Goal: Task Accomplishment & Management: Complete application form

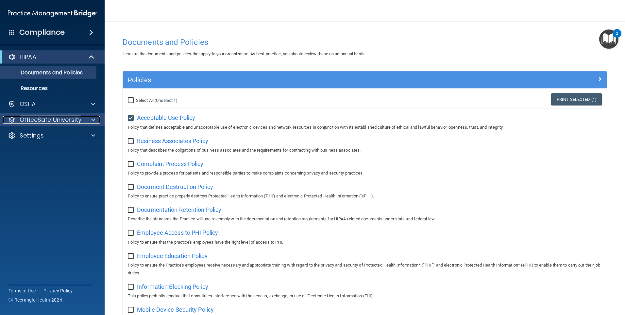
click at [93, 119] on span at bounding box center [93, 120] width 4 height 8
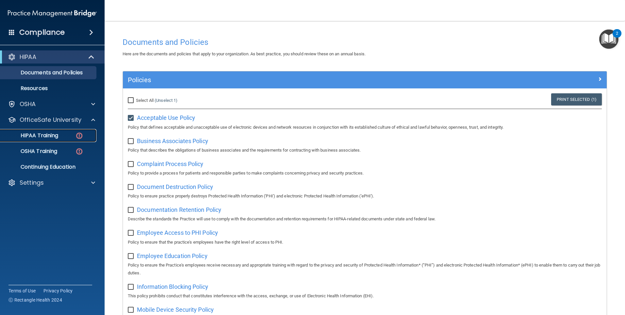
click at [45, 135] on p "HIPAA Training" at bounding box center [31, 135] width 54 height 7
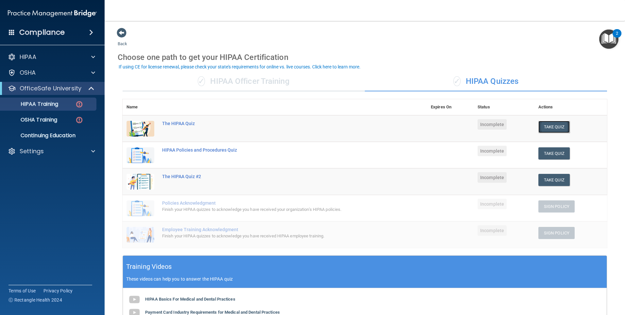
click at [555, 127] on button "Take Quiz" at bounding box center [554, 127] width 31 height 12
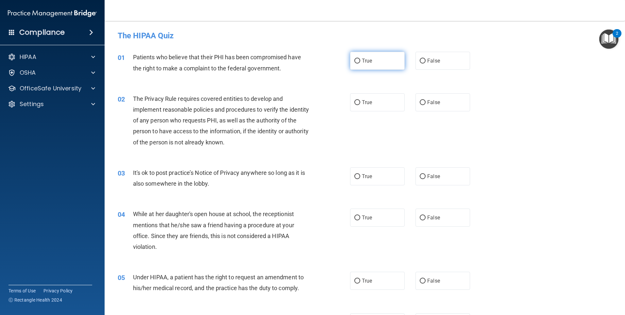
click at [355, 59] on input "True" at bounding box center [358, 61] width 6 height 5
radio input "true"
click at [423, 102] on input "False" at bounding box center [423, 102] width 6 height 5
radio input "true"
click at [420, 176] on input "False" at bounding box center [423, 176] width 6 height 5
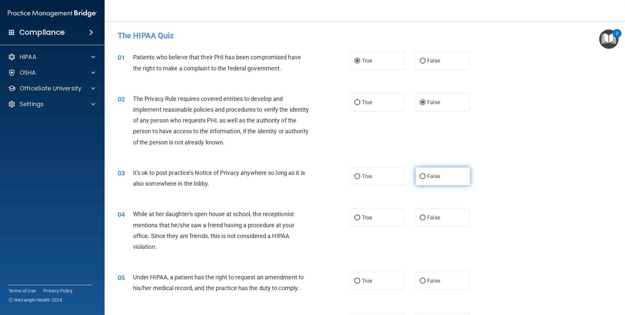
radio input "true"
drag, startPoint x: 419, startPoint y: 217, endPoint x: 415, endPoint y: 219, distance: 4.7
click at [420, 217] on input "False" at bounding box center [423, 217] width 6 height 5
radio input "true"
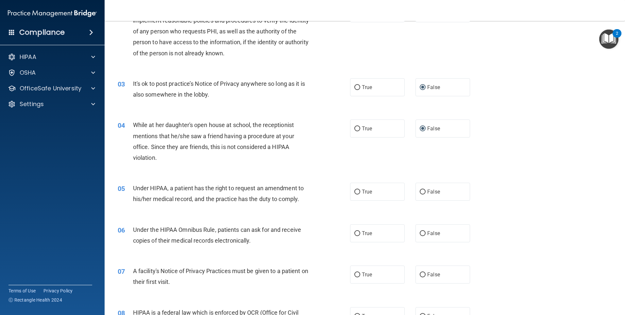
scroll to position [164, 0]
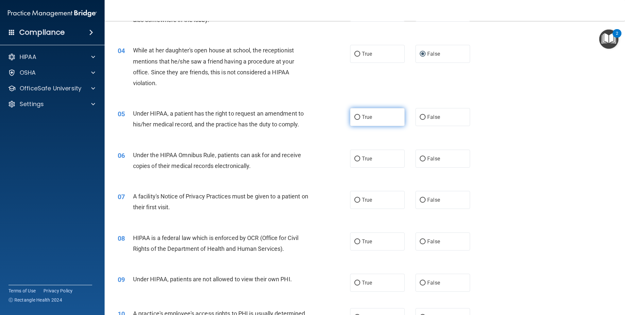
click at [355, 115] on input "True" at bounding box center [358, 117] width 6 height 5
radio input "true"
click at [357, 159] on input "True" at bounding box center [358, 158] width 6 height 5
radio input "true"
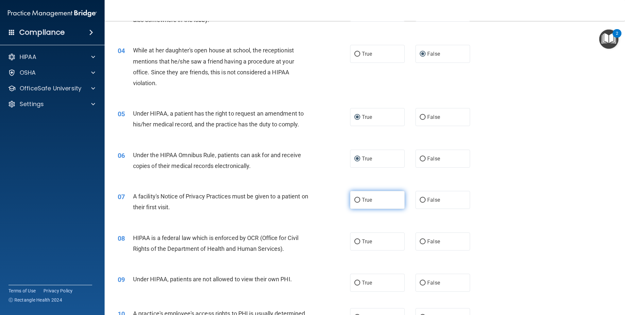
click at [355, 199] on input "True" at bounding box center [358, 200] width 6 height 5
radio input "true"
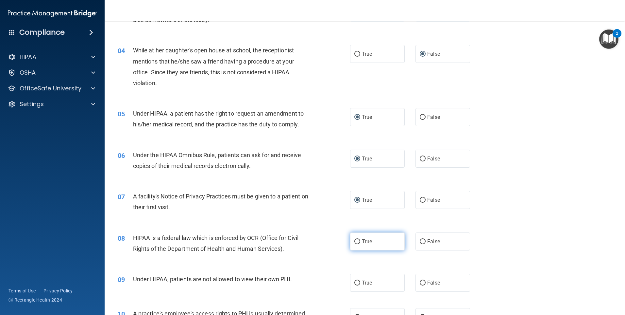
drag, startPoint x: 356, startPoint y: 241, endPoint x: 349, endPoint y: 245, distance: 8.1
click at [356, 241] on input "True" at bounding box center [358, 241] width 6 height 5
radio input "true"
click at [420, 283] on input "False" at bounding box center [423, 282] width 6 height 5
radio input "true"
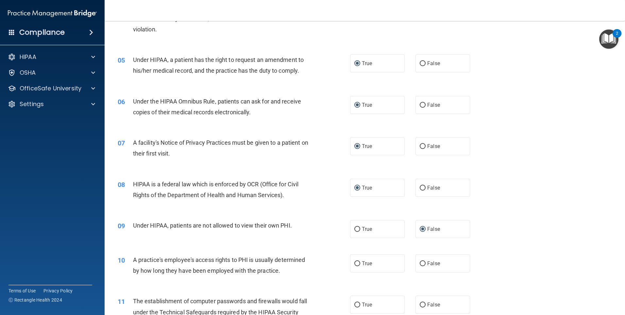
scroll to position [229, 0]
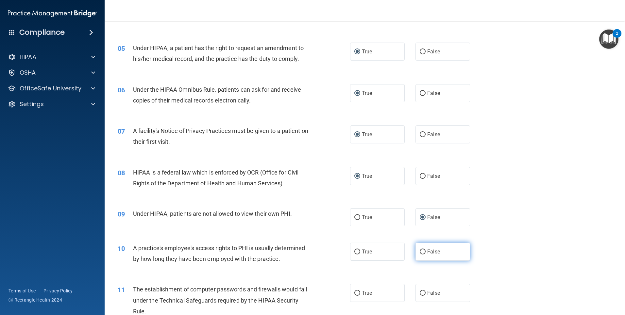
drag, startPoint x: 420, startPoint y: 252, endPoint x: 418, endPoint y: 257, distance: 5.1
click at [421, 252] on input "False" at bounding box center [423, 251] width 6 height 5
radio input "true"
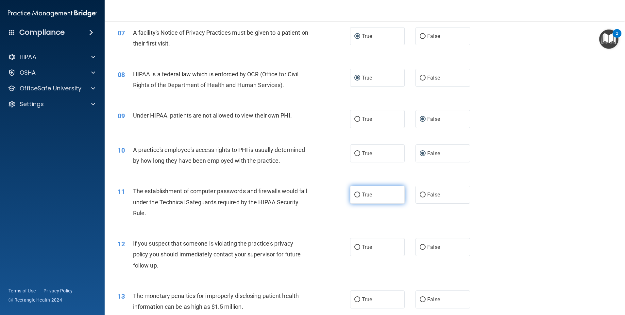
click at [355, 194] on input "True" at bounding box center [358, 194] width 6 height 5
radio input "true"
click at [356, 246] on input "True" at bounding box center [358, 247] width 6 height 5
radio input "true"
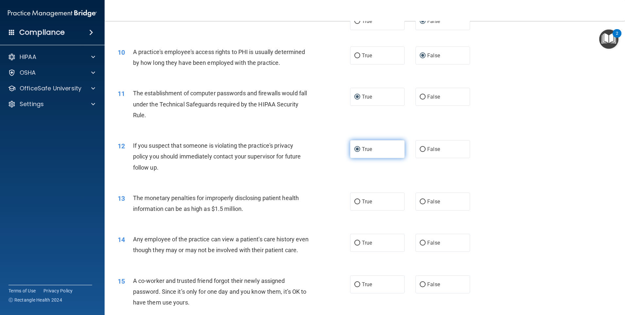
scroll to position [425, 0]
click at [420, 199] on input "False" at bounding box center [423, 201] width 6 height 5
radio input "true"
click at [420, 241] on input "False" at bounding box center [423, 242] width 6 height 5
radio input "true"
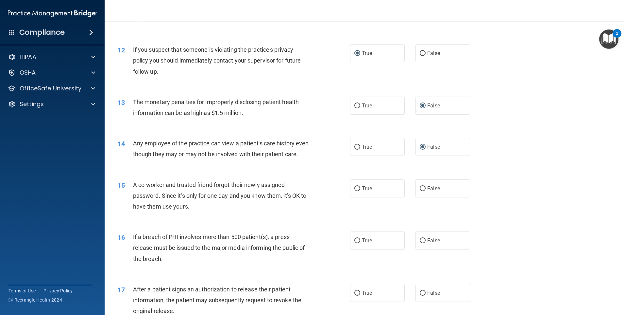
scroll to position [523, 0]
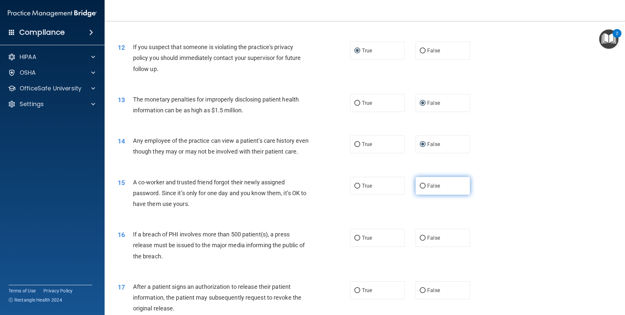
click at [420, 188] on input "False" at bounding box center [423, 185] width 6 height 5
radio input "true"
click at [359, 247] on label "True" at bounding box center [377, 238] width 55 height 18
click at [359, 240] on input "True" at bounding box center [358, 237] width 6 height 5
radio input "true"
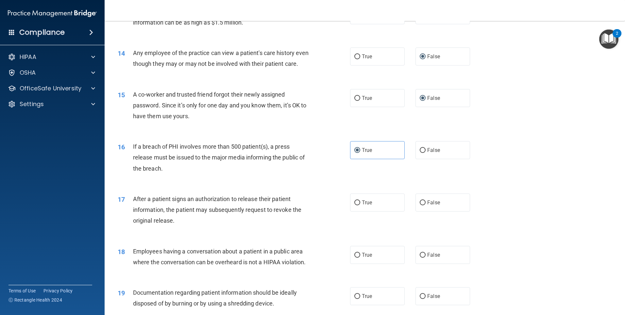
scroll to position [687, 0]
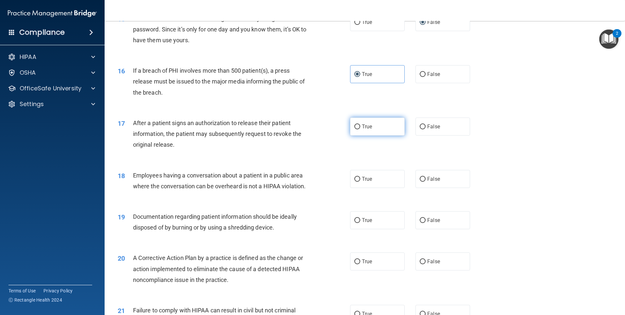
click at [355, 129] on input "True" at bounding box center [358, 126] width 6 height 5
radio input "true"
click at [420, 182] on input "False" at bounding box center [423, 179] width 6 height 5
radio input "true"
click at [421, 223] on input "False" at bounding box center [423, 220] width 6 height 5
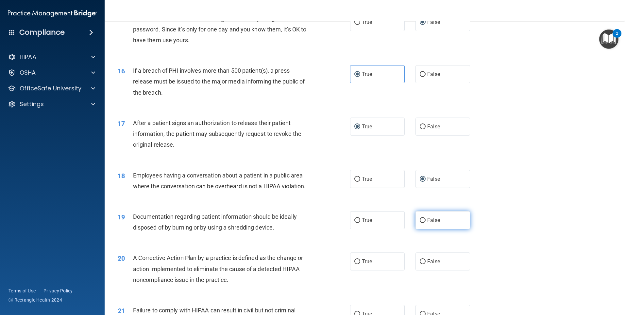
radio input "true"
click at [356, 264] on input "True" at bounding box center [358, 261] width 6 height 5
radio input "true"
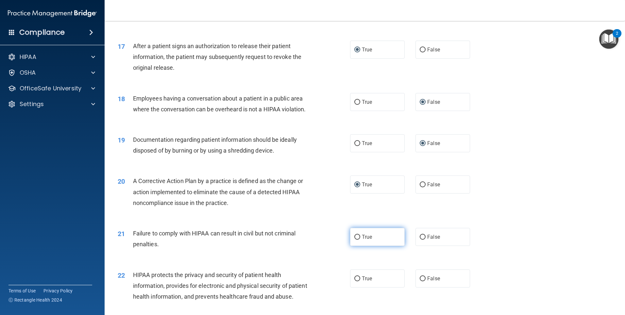
scroll to position [850, 0]
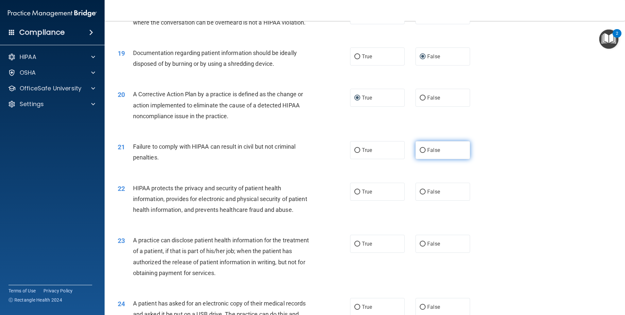
click at [420, 153] on input "False" at bounding box center [423, 150] width 6 height 5
radio input "true"
click at [356, 194] on input "True" at bounding box center [358, 191] width 6 height 5
radio input "true"
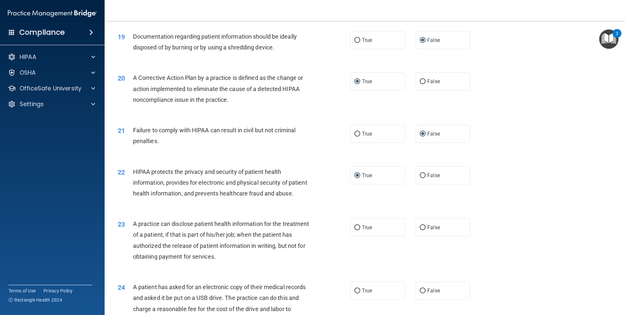
scroll to position [883, 0]
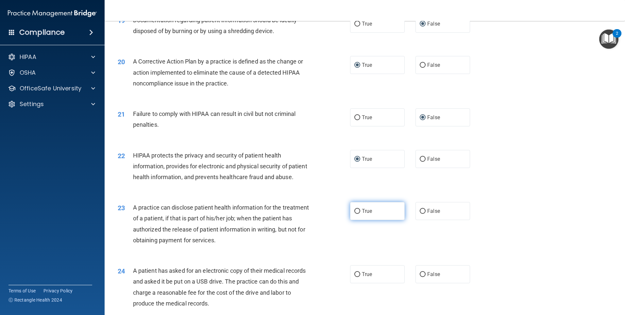
click at [355, 214] on input "True" at bounding box center [358, 211] width 6 height 5
radio input "true"
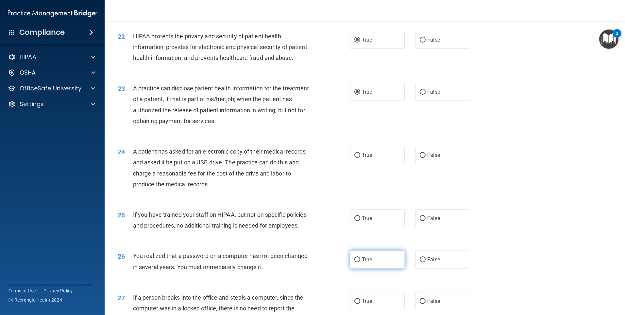
scroll to position [1047, 0]
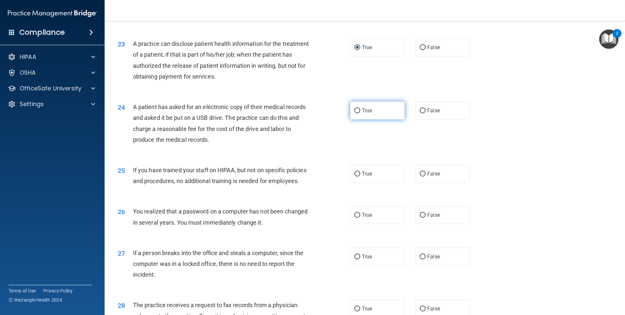
click at [355, 113] on input "True" at bounding box center [358, 110] width 6 height 5
radio input "true"
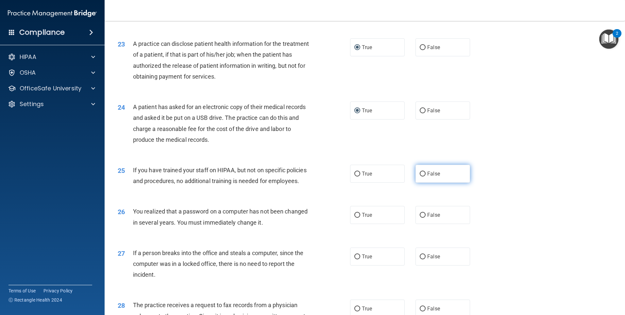
click at [420, 176] on input "False" at bounding box center [423, 173] width 6 height 5
radio input "true"
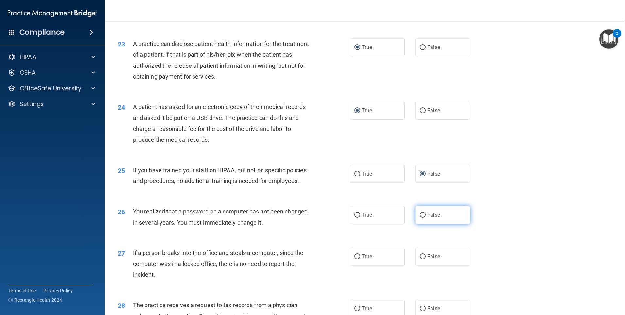
click at [420, 218] on input "False" at bounding box center [423, 215] width 6 height 5
radio input "true"
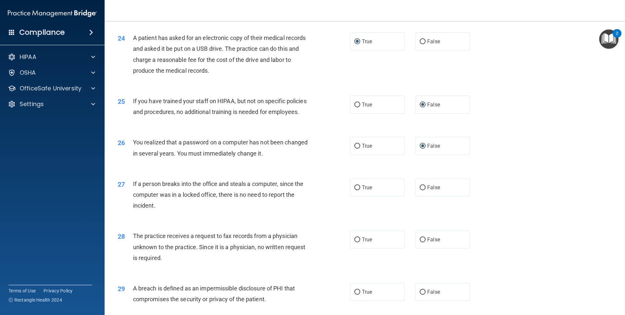
scroll to position [1145, 0]
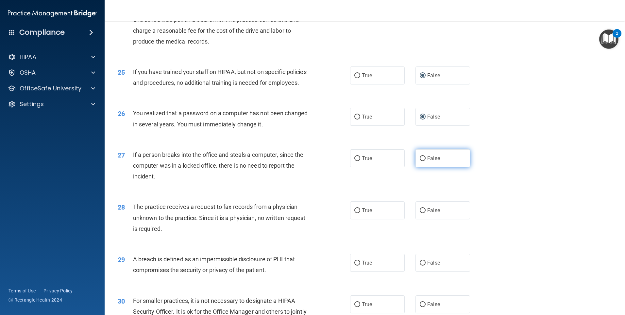
click at [420, 161] on input "False" at bounding box center [423, 158] width 6 height 5
radio input "true"
click at [421, 213] on input "False" at bounding box center [423, 210] width 6 height 5
radio input "true"
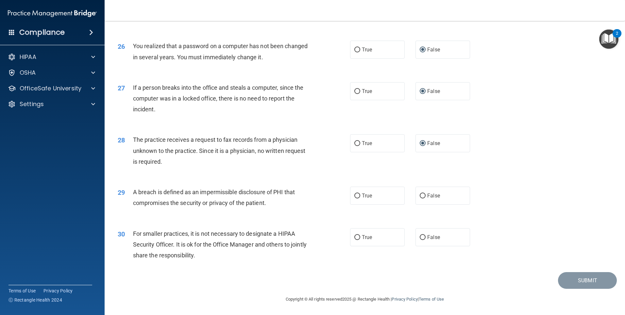
scroll to position [1244, 0]
drag, startPoint x: 356, startPoint y: 195, endPoint x: 363, endPoint y: 204, distance: 10.7
click at [357, 195] on input "True" at bounding box center [358, 195] width 6 height 5
radio input "true"
click at [355, 236] on input "True" at bounding box center [358, 237] width 6 height 5
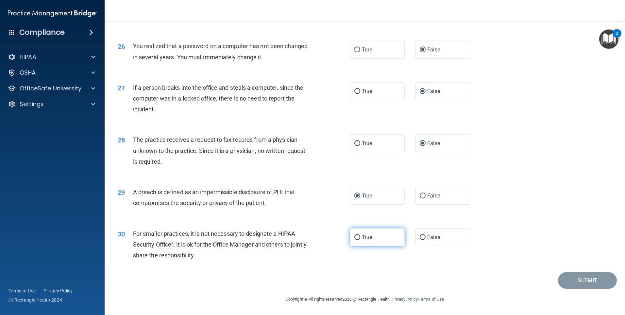
radio input "true"
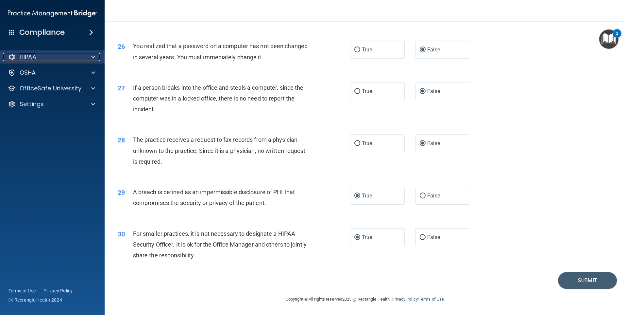
click at [93, 57] on span at bounding box center [93, 57] width 4 height 8
click at [90, 34] on span at bounding box center [91, 32] width 4 height 8
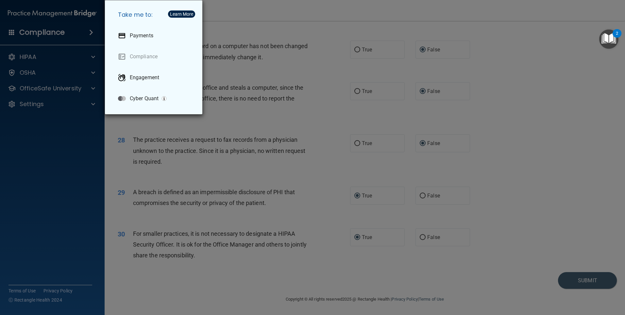
click at [35, 57] on div "Take me to: Payments Compliance Engagement Cyber Quant" at bounding box center [312, 157] width 625 height 315
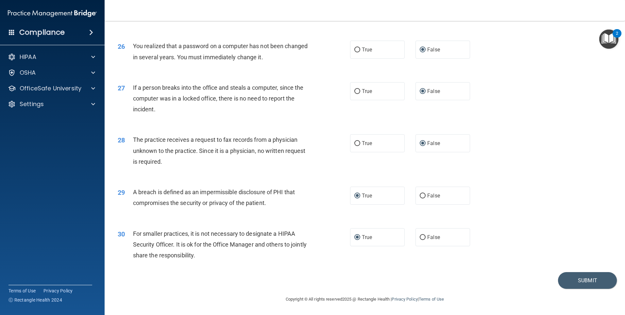
drag, startPoint x: 195, startPoint y: 283, endPoint x: 151, endPoint y: 282, distance: 43.9
click at [151, 282] on div "Submit" at bounding box center [365, 280] width 504 height 17
click at [94, 104] on span at bounding box center [93, 104] width 4 height 8
click at [93, 88] on span at bounding box center [93, 88] width 4 height 8
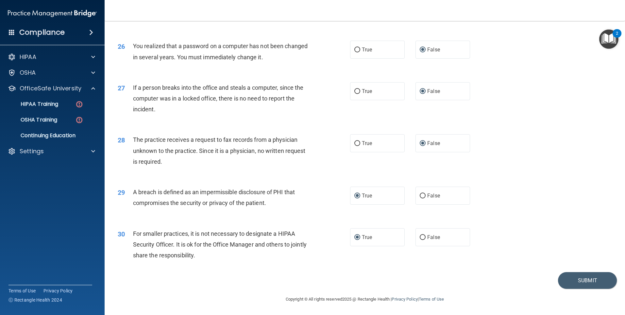
click at [49, 190] on accordion "HIPAA Documents and Policies Report an Incident Business Associates Emergency P…" at bounding box center [52, 139] width 105 height 182
click at [589, 280] on button "Submit" at bounding box center [587, 280] width 59 height 17
